Goal: Navigation & Orientation: Find specific page/section

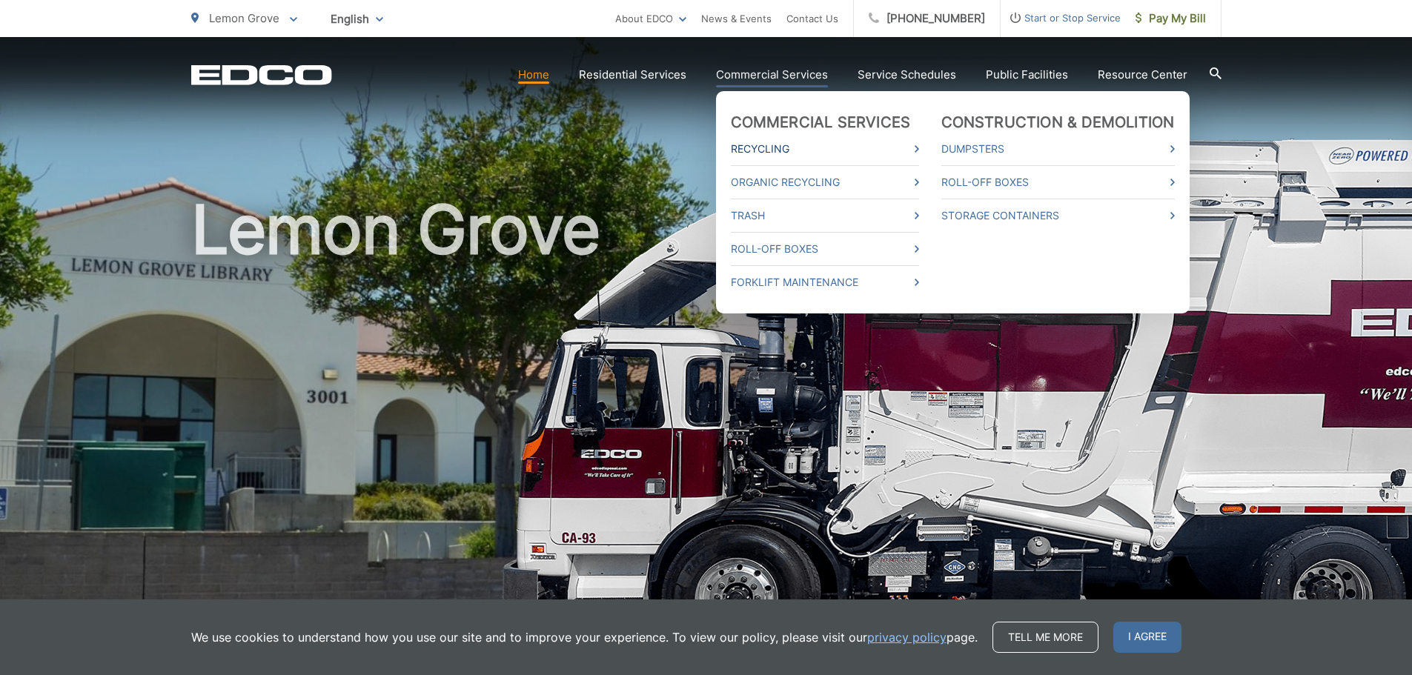
click at [778, 144] on link "Recycling" at bounding box center [825, 149] width 188 height 18
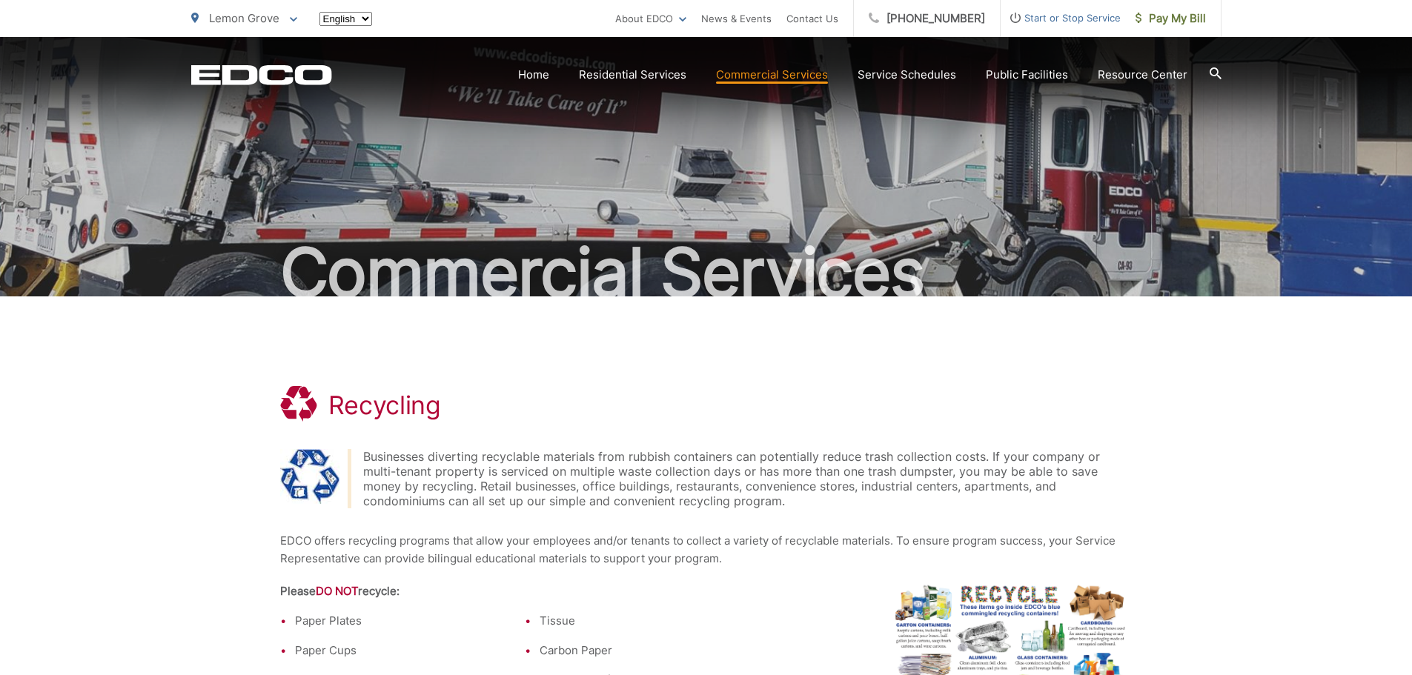
click at [778, 146] on html "Home Back Home Residential Services Curbside Pickup Recycling Organic Recycling…" at bounding box center [706, 337] width 1412 height 675
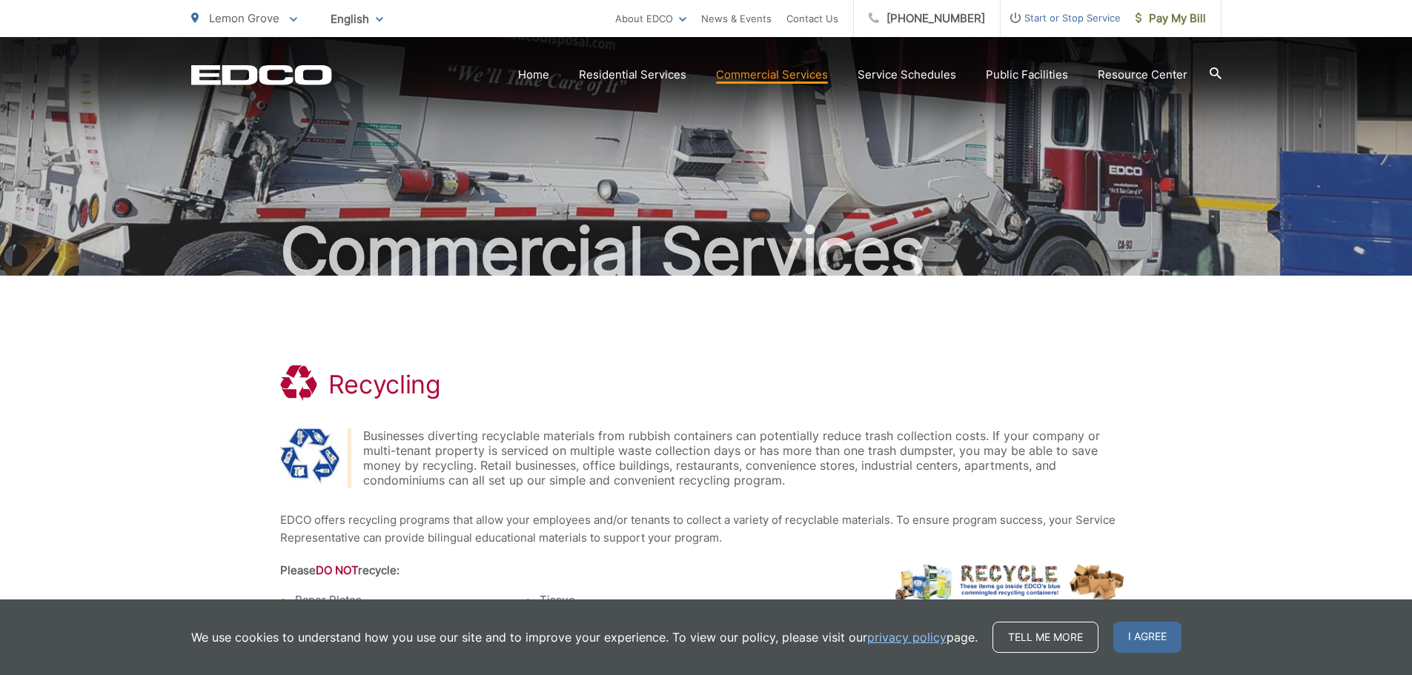
scroll to position [9, 0]
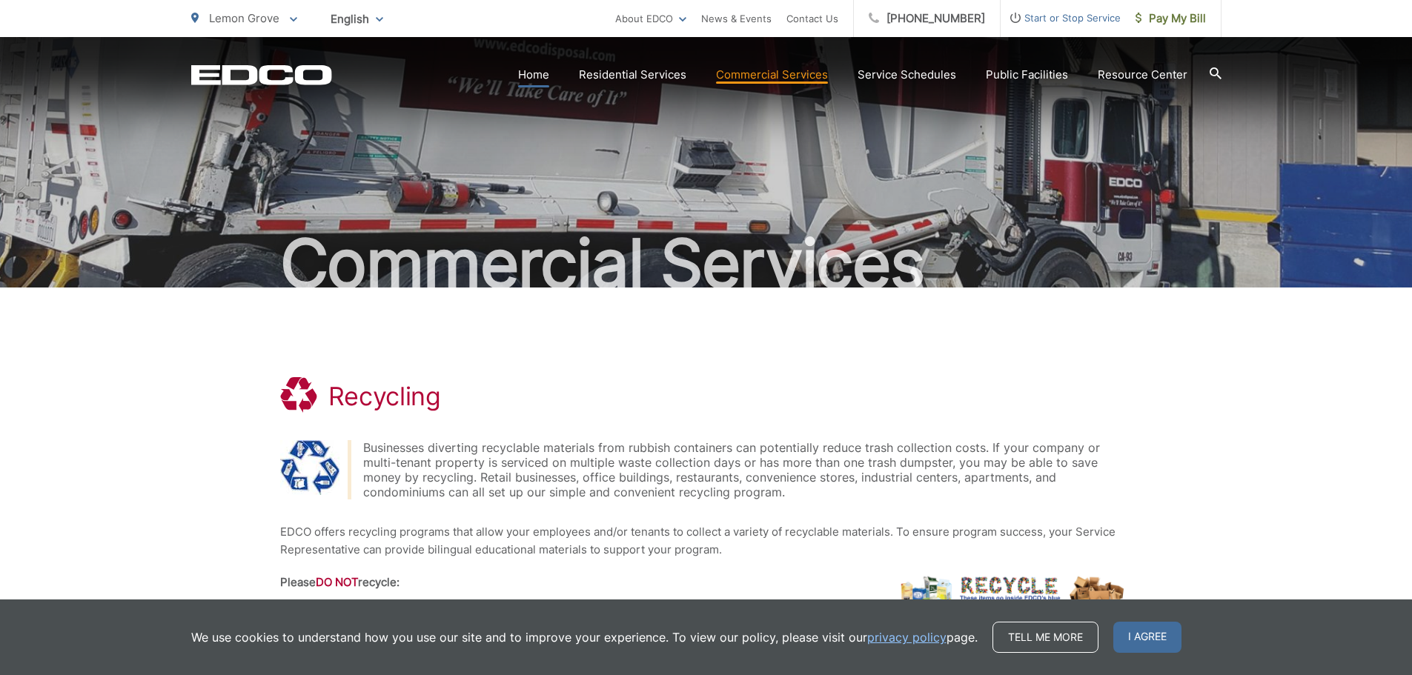
click at [541, 67] on link "Home" at bounding box center [533, 75] width 31 height 18
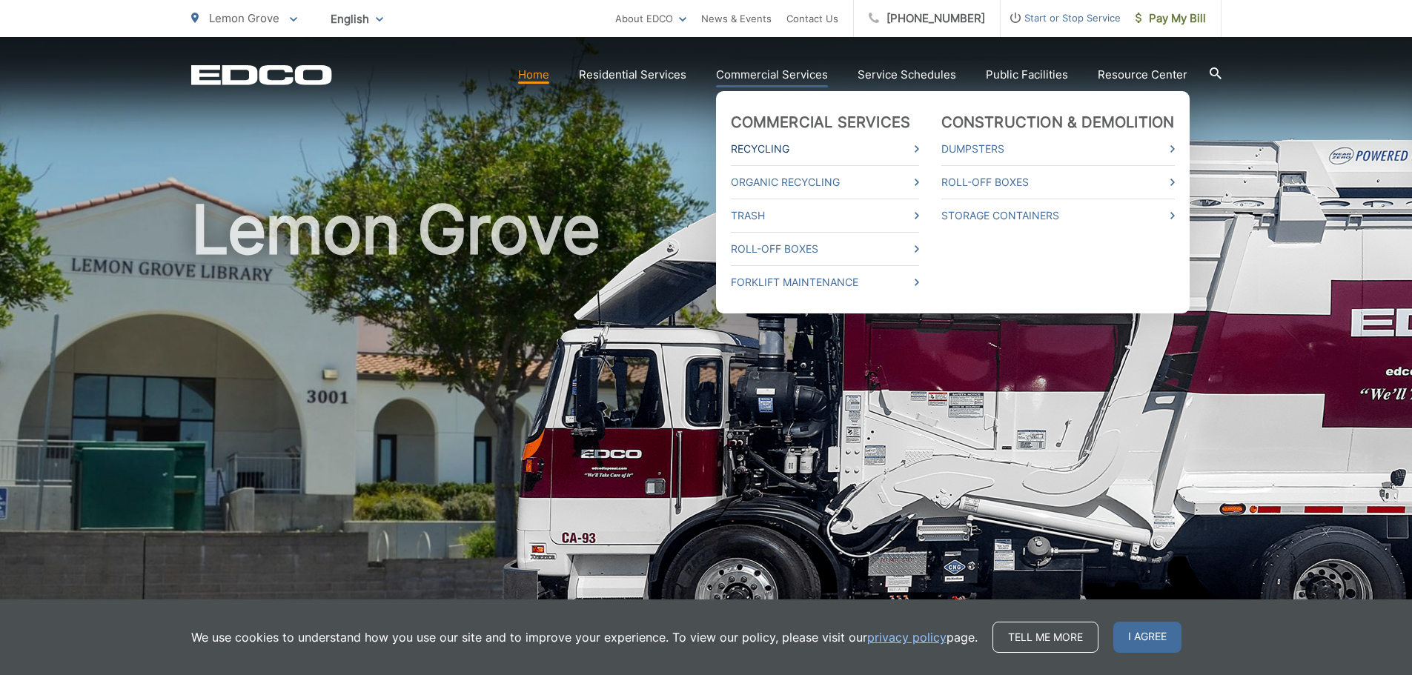
click at [752, 151] on link "Recycling" at bounding box center [825, 149] width 188 height 18
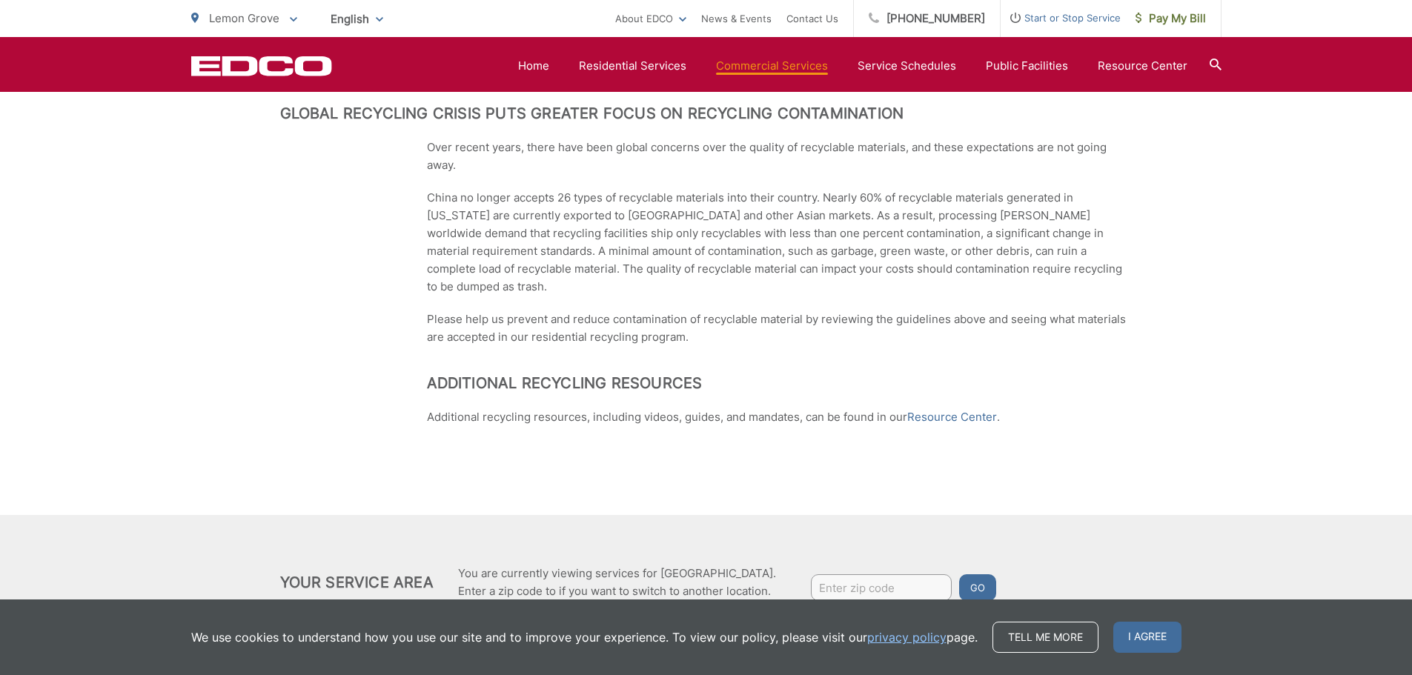
scroll to position [973, 0]
